Goal: Find specific page/section: Find specific page/section

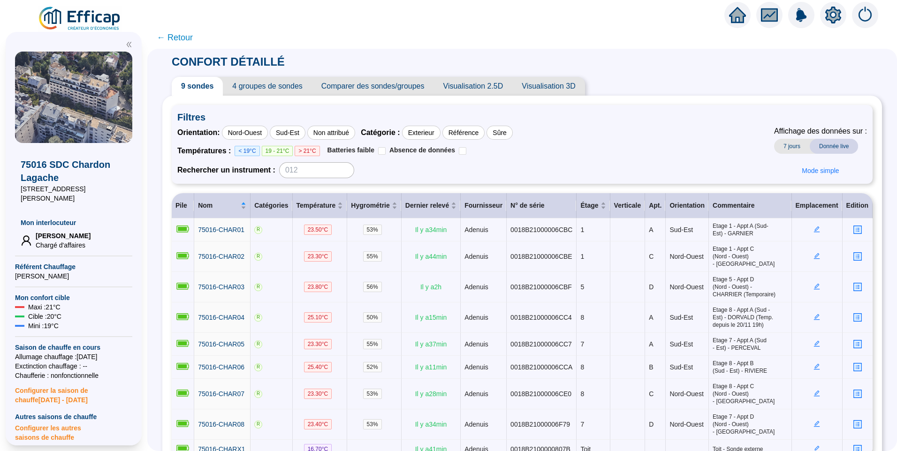
click at [99, 23] on img at bounding box center [80, 19] width 85 height 26
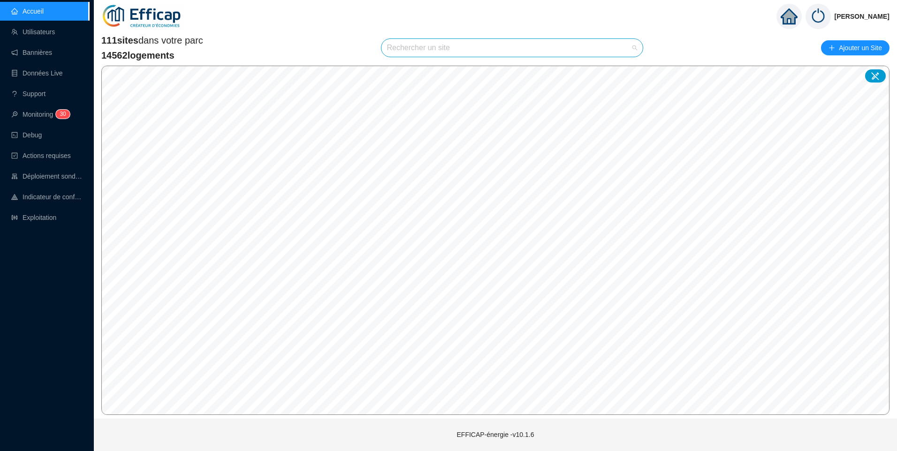
click at [422, 50] on input "search" at bounding box center [508, 48] width 242 height 18
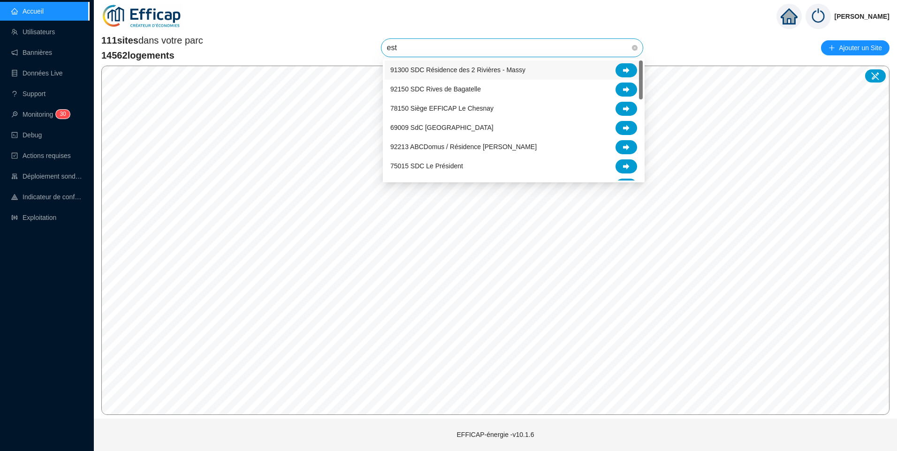
type input "este"
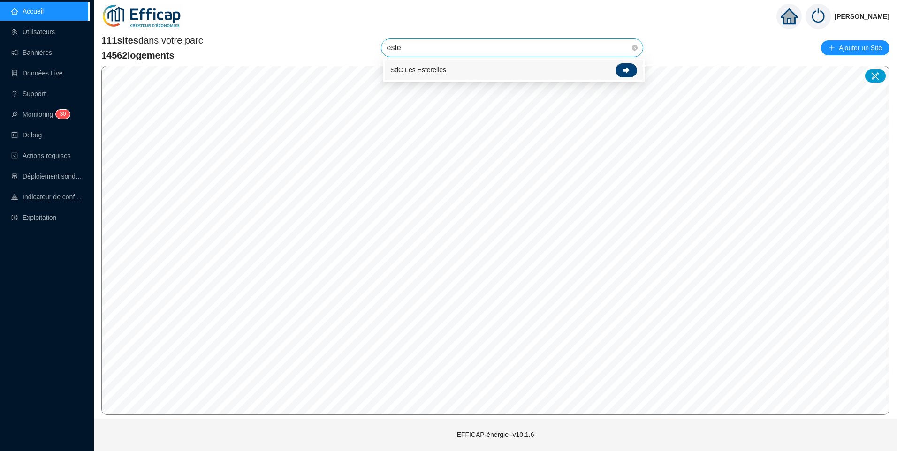
click at [628, 68] on icon at bounding box center [626, 70] width 7 height 7
